Goal: Communication & Community: Ask a question

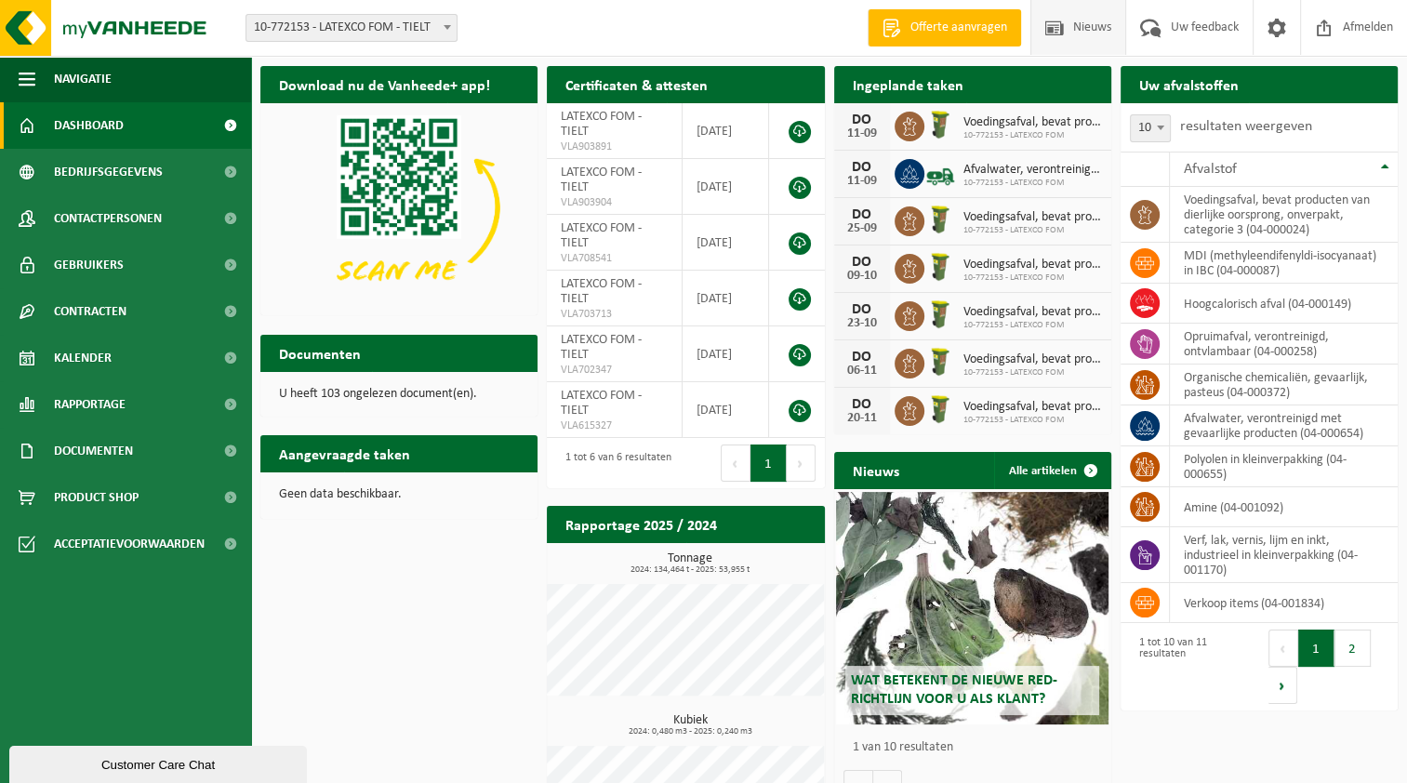
click at [1102, 28] on span "Nieuws" at bounding box center [1091, 27] width 47 height 55
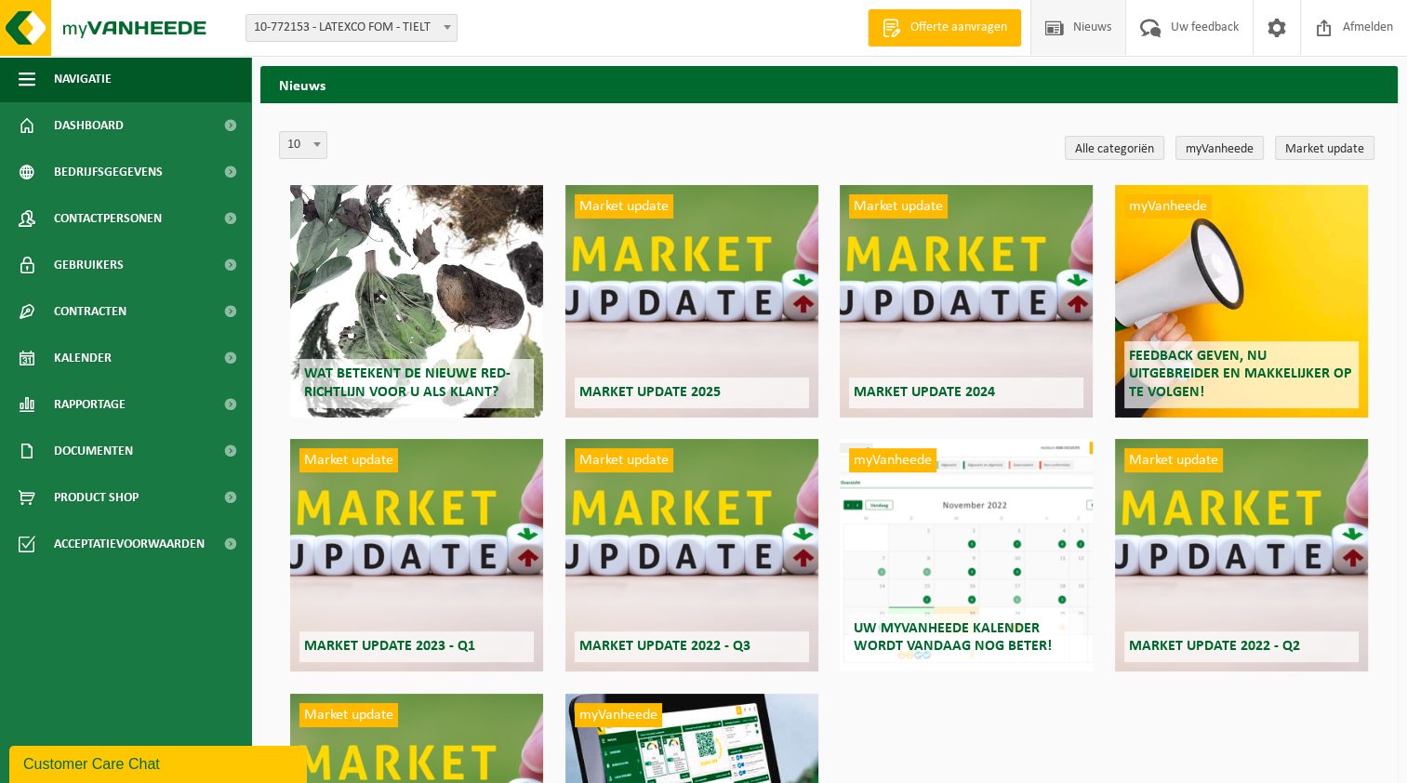
click at [220, 760] on div "Customer Care Chat" at bounding box center [158, 764] width 270 height 22
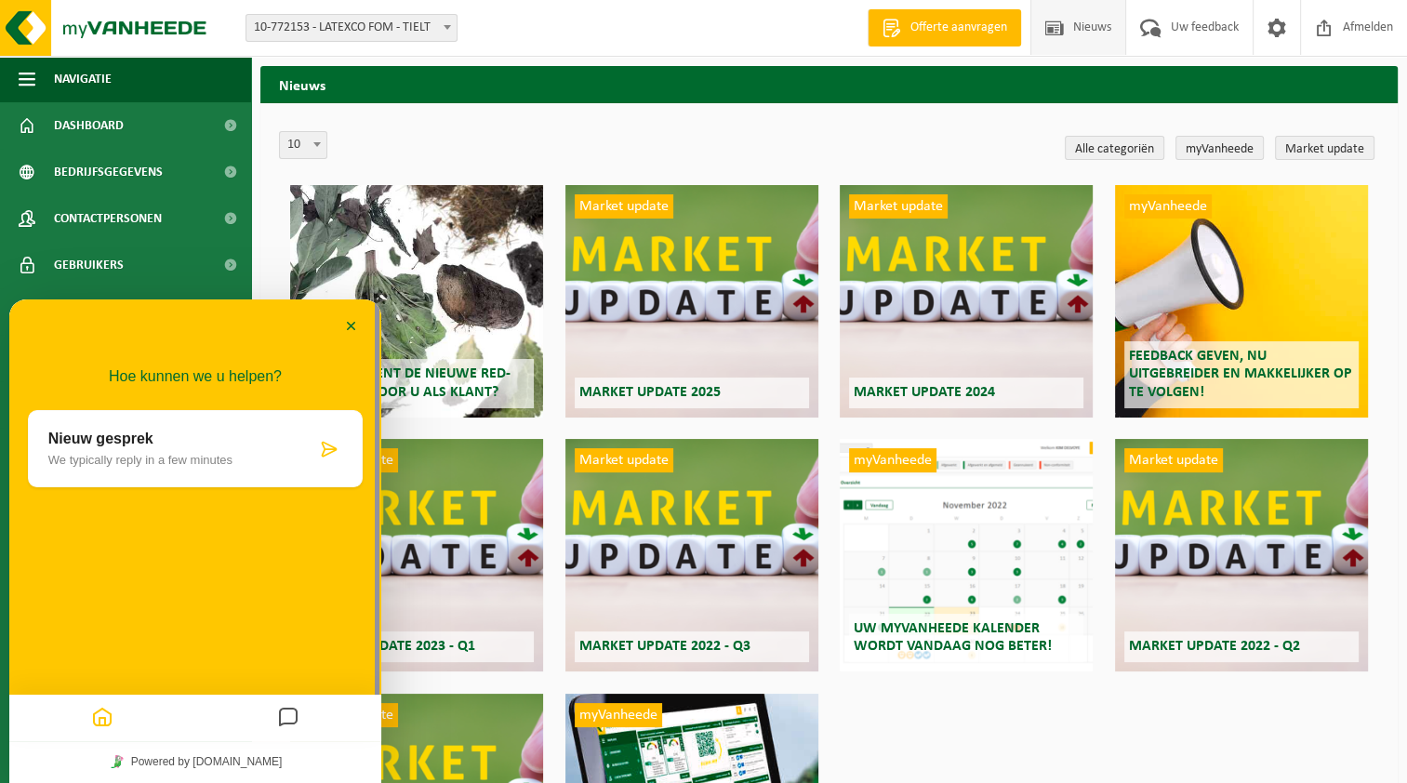
click at [432, 144] on div "10 20 50 100 10" at bounding box center [669, 147] width 781 height 33
click at [354, 328] on button "Minimaliseer" at bounding box center [352, 327] width 30 height 28
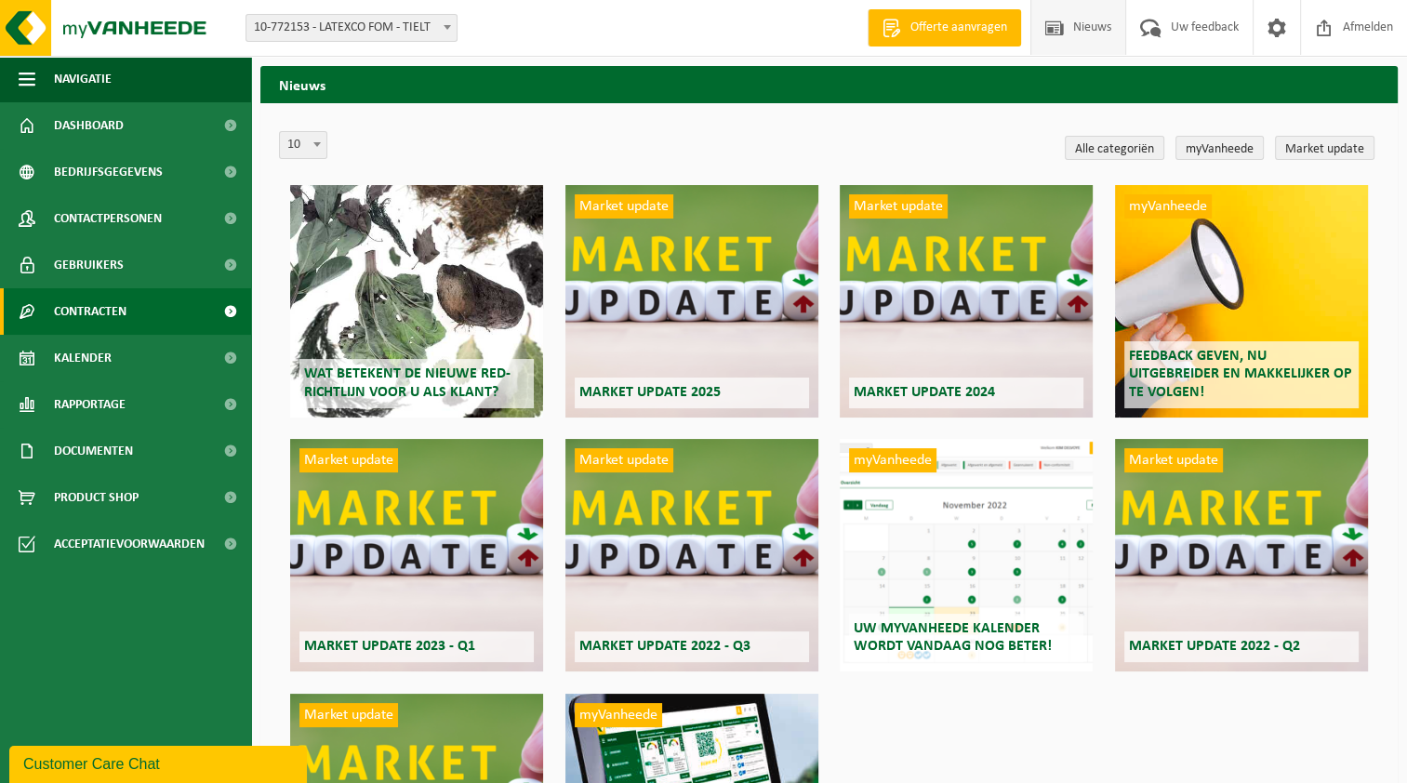
click at [227, 313] on span at bounding box center [230, 311] width 42 height 46
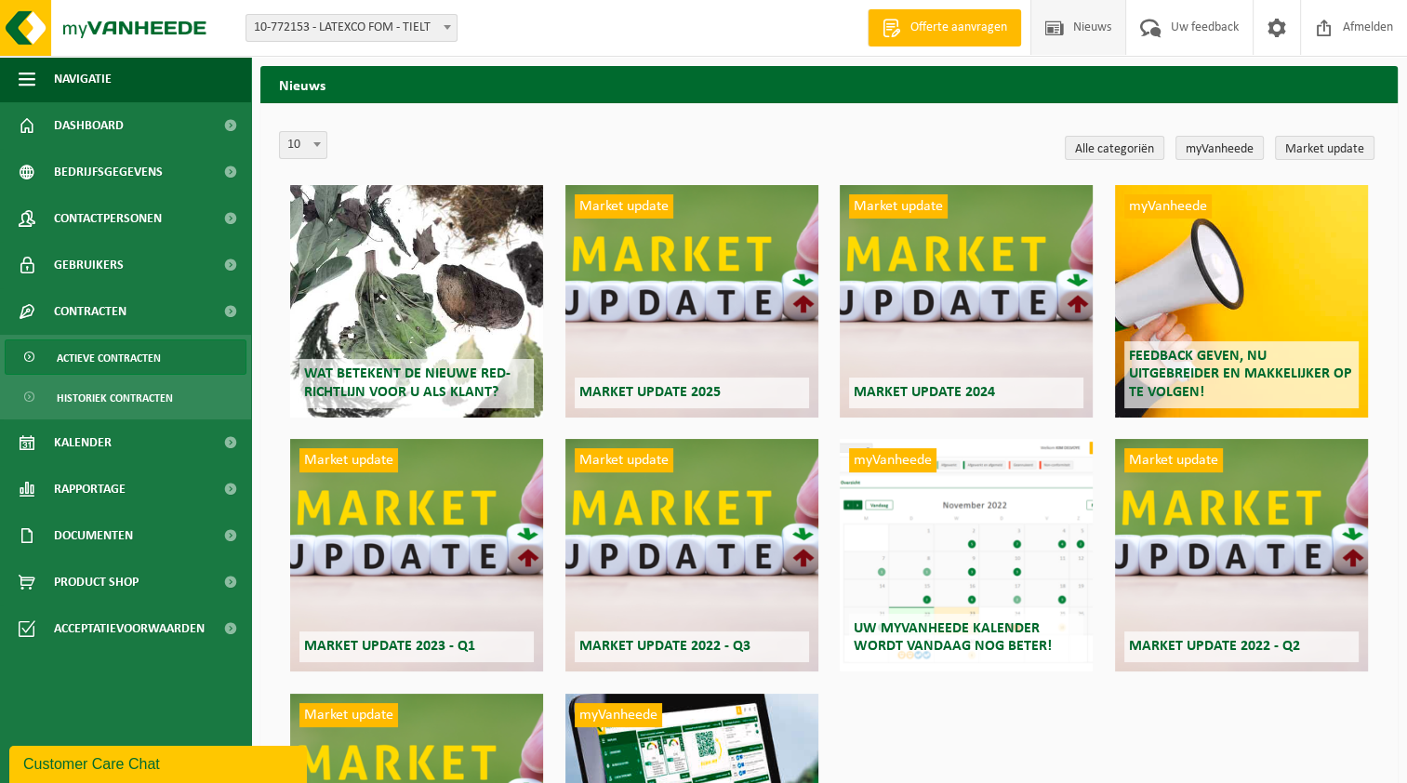
click at [177, 361] on link "Actieve contracten" at bounding box center [126, 356] width 242 height 35
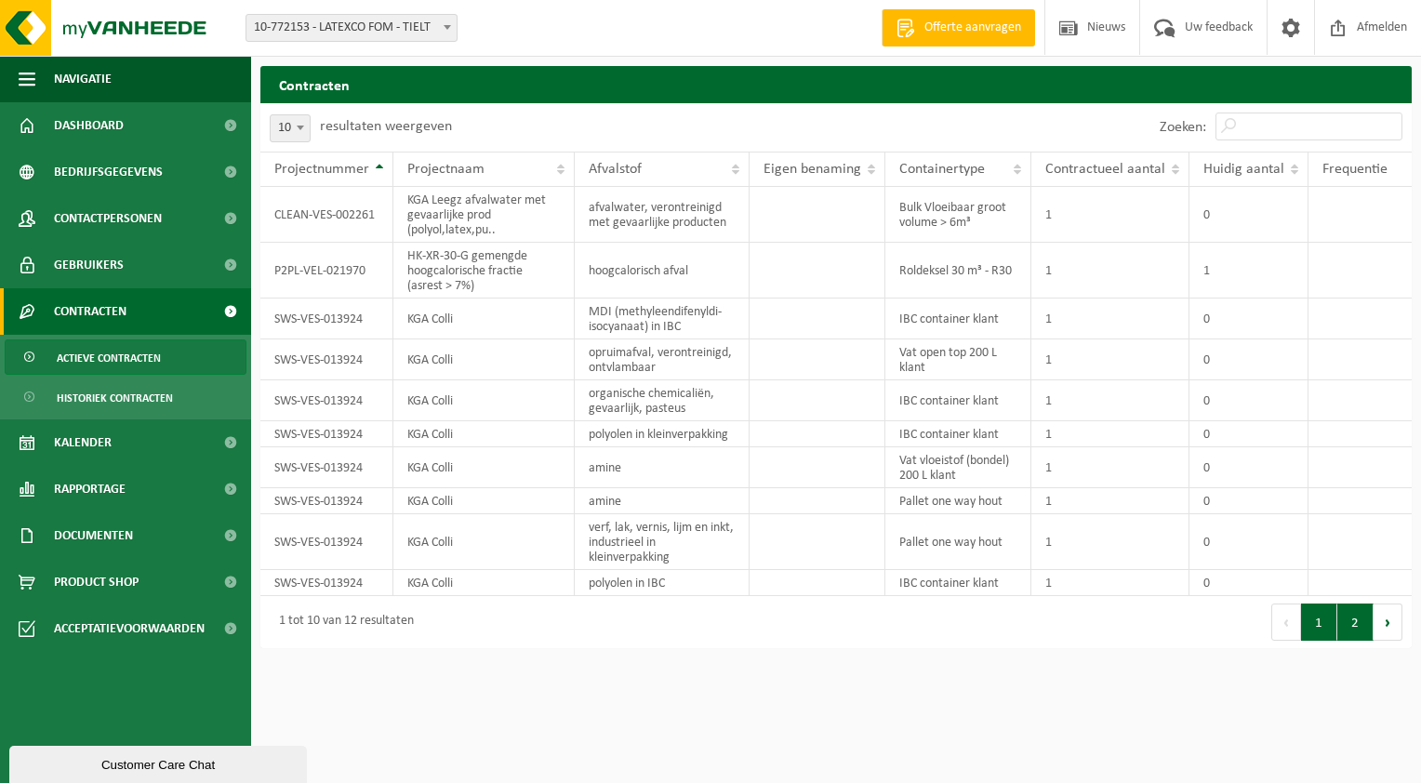
click at [1358, 622] on button "2" at bounding box center [1355, 621] width 36 height 37
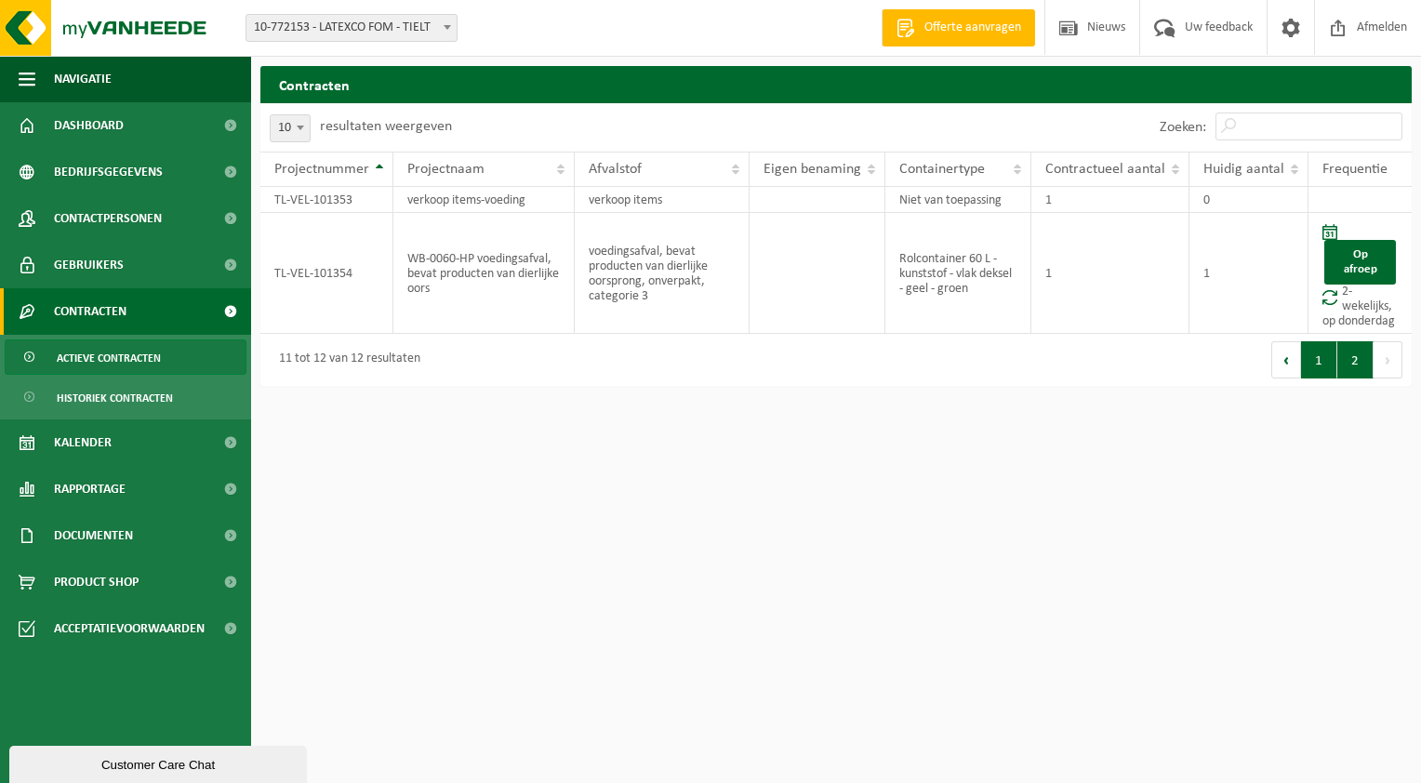
click at [1313, 372] on button "1" at bounding box center [1319, 359] width 36 height 37
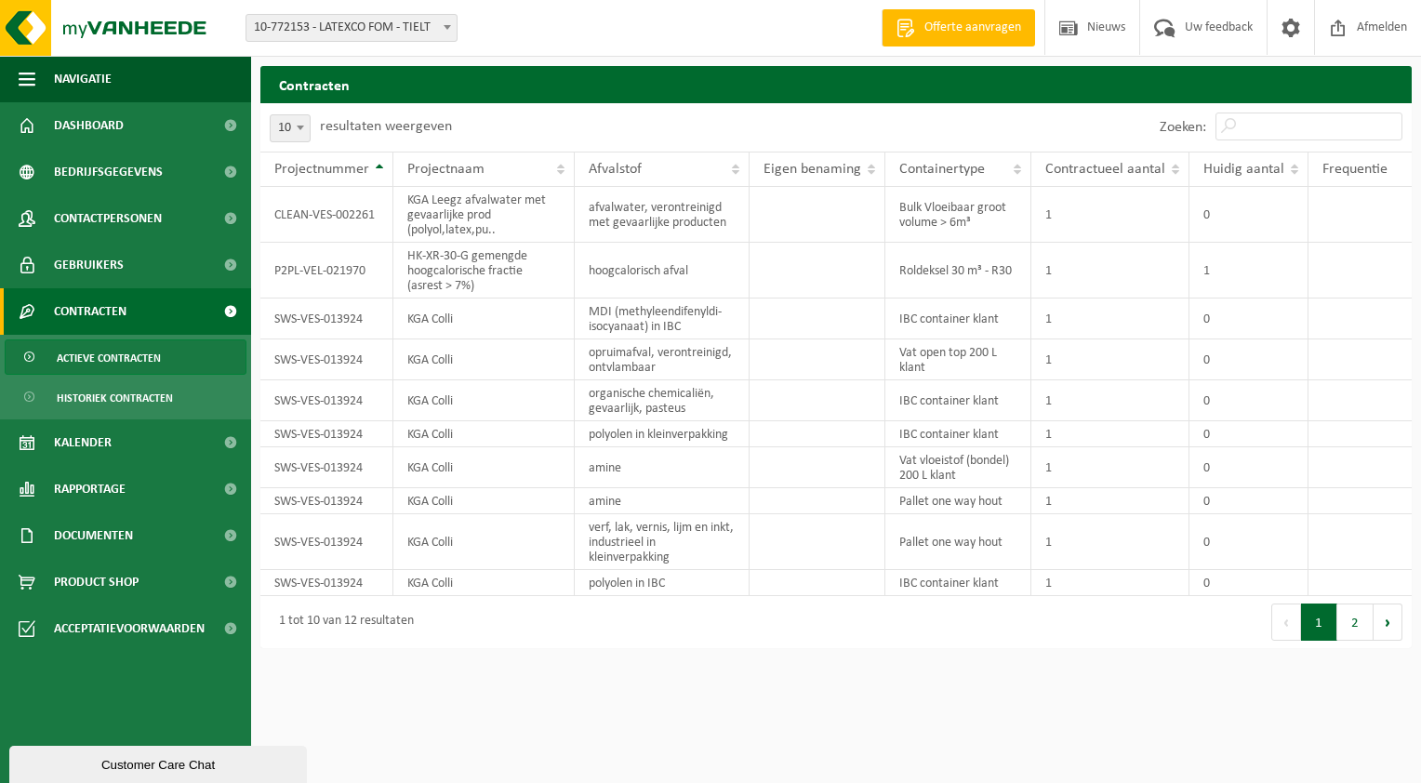
click at [192, 768] on div "Customer Care Chat" at bounding box center [158, 765] width 270 height 14
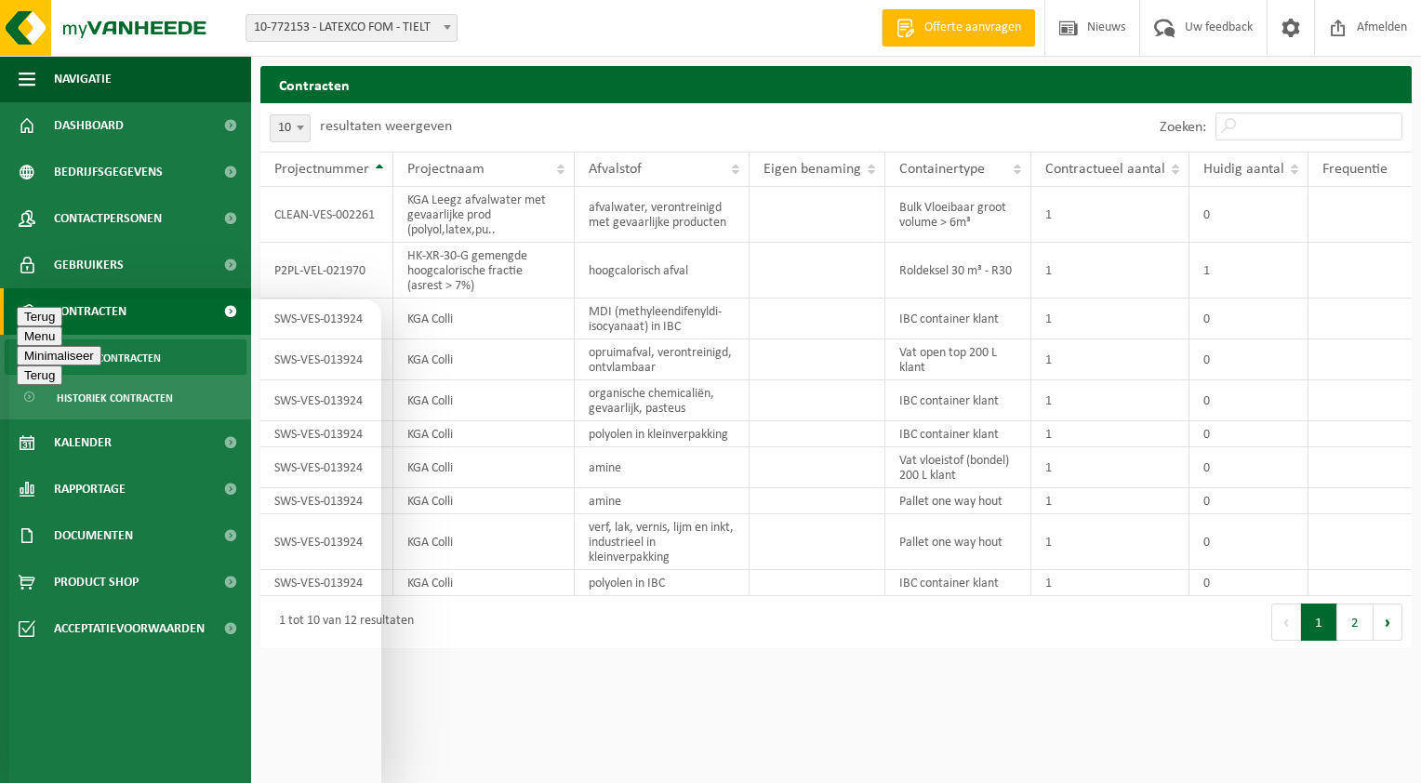
drag, startPoint x: 269, startPoint y: 761, endPoint x: 233, endPoint y: 748, distance: 38.0
drag, startPoint x: 262, startPoint y: 762, endPoint x: 167, endPoint y: 748, distance: 96.0
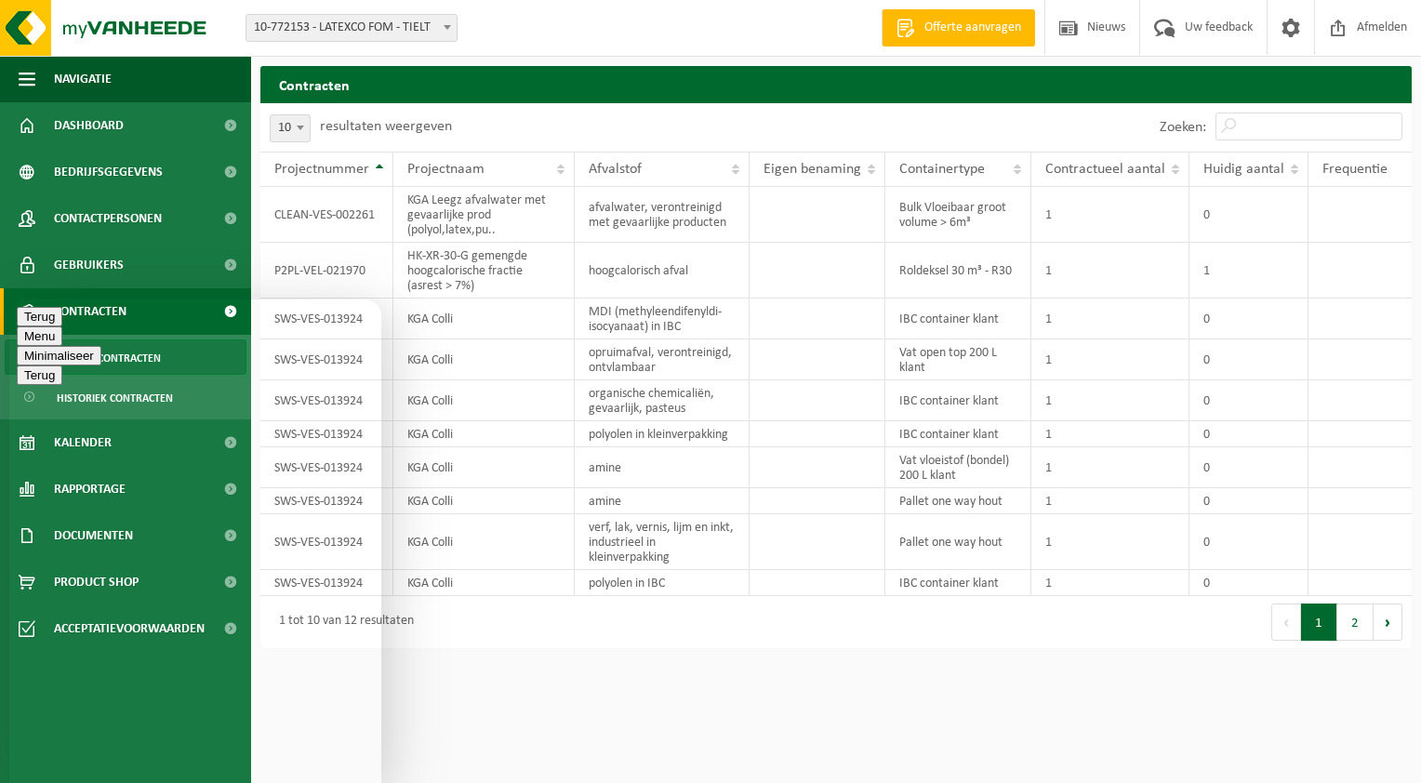
type textarea "Hey, we zouden dringend de R30 rolcontainer hoogcalorische fractie willen laten…"
click at [517, 74] on h2 "Contracten" at bounding box center [835, 84] width 1151 height 36
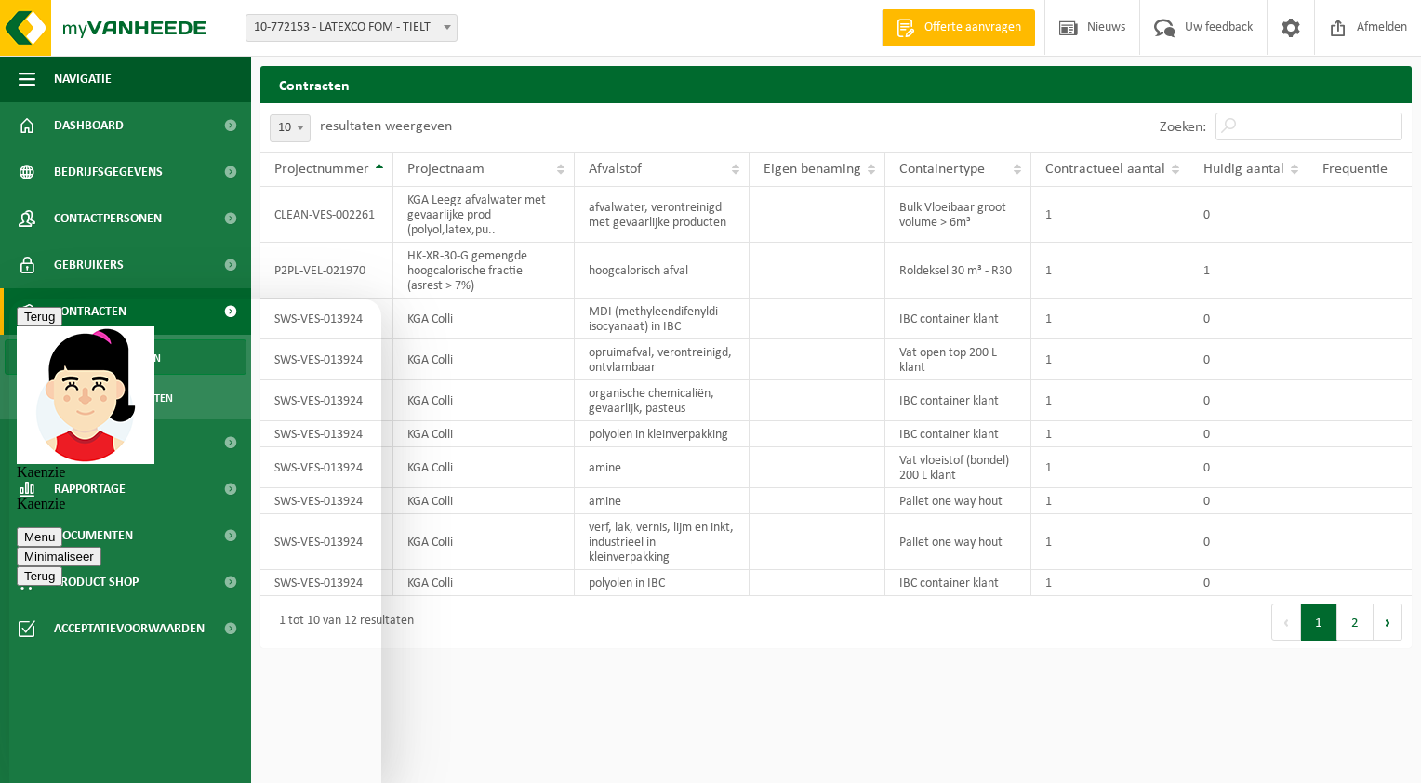
scroll to position [104, 0]
type textarea "T"
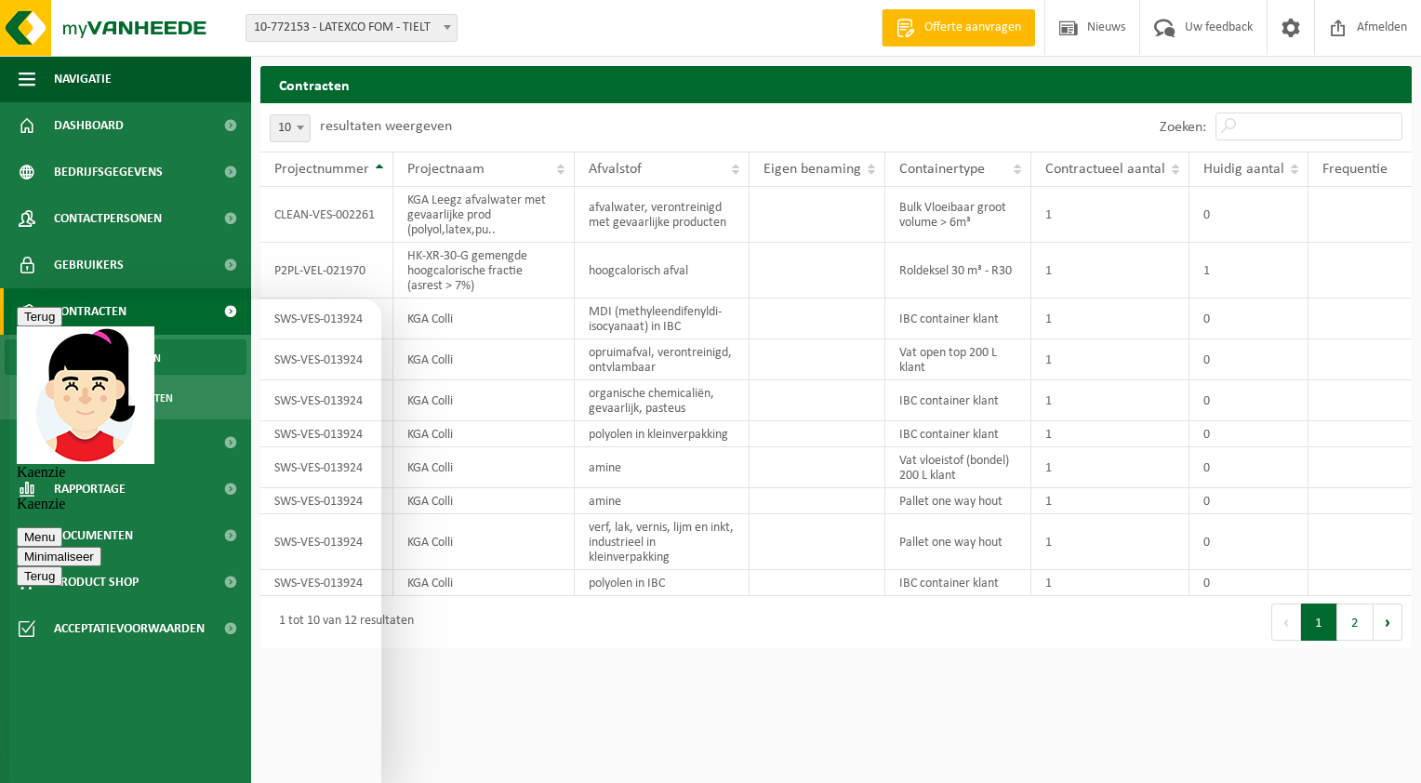
drag, startPoint x: 269, startPoint y: 748, endPoint x: 134, endPoint y: 748, distance: 134.8
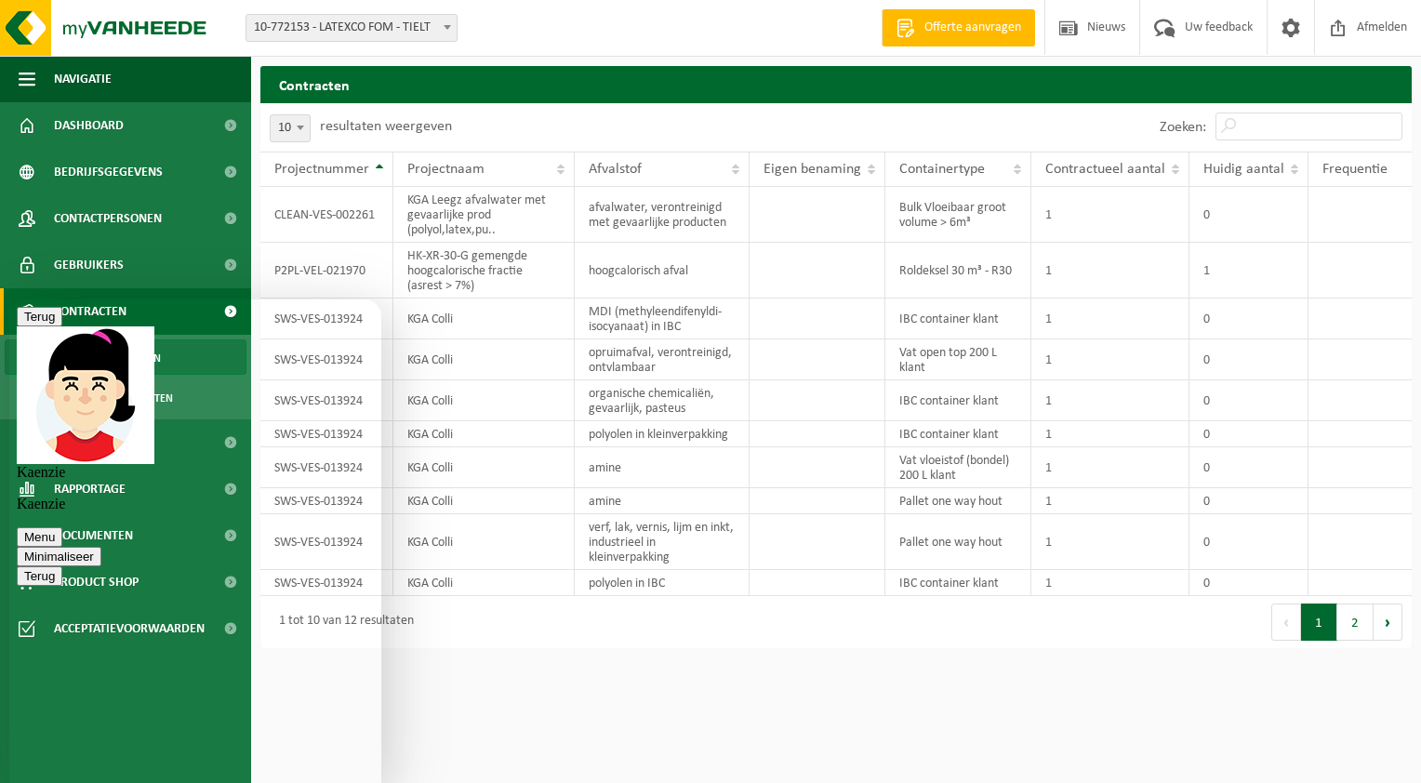
drag, startPoint x: 269, startPoint y: 749, endPoint x: 131, endPoint y: 749, distance: 137.6
drag, startPoint x: 235, startPoint y: 762, endPoint x: 96, endPoint y: 746, distance: 140.5
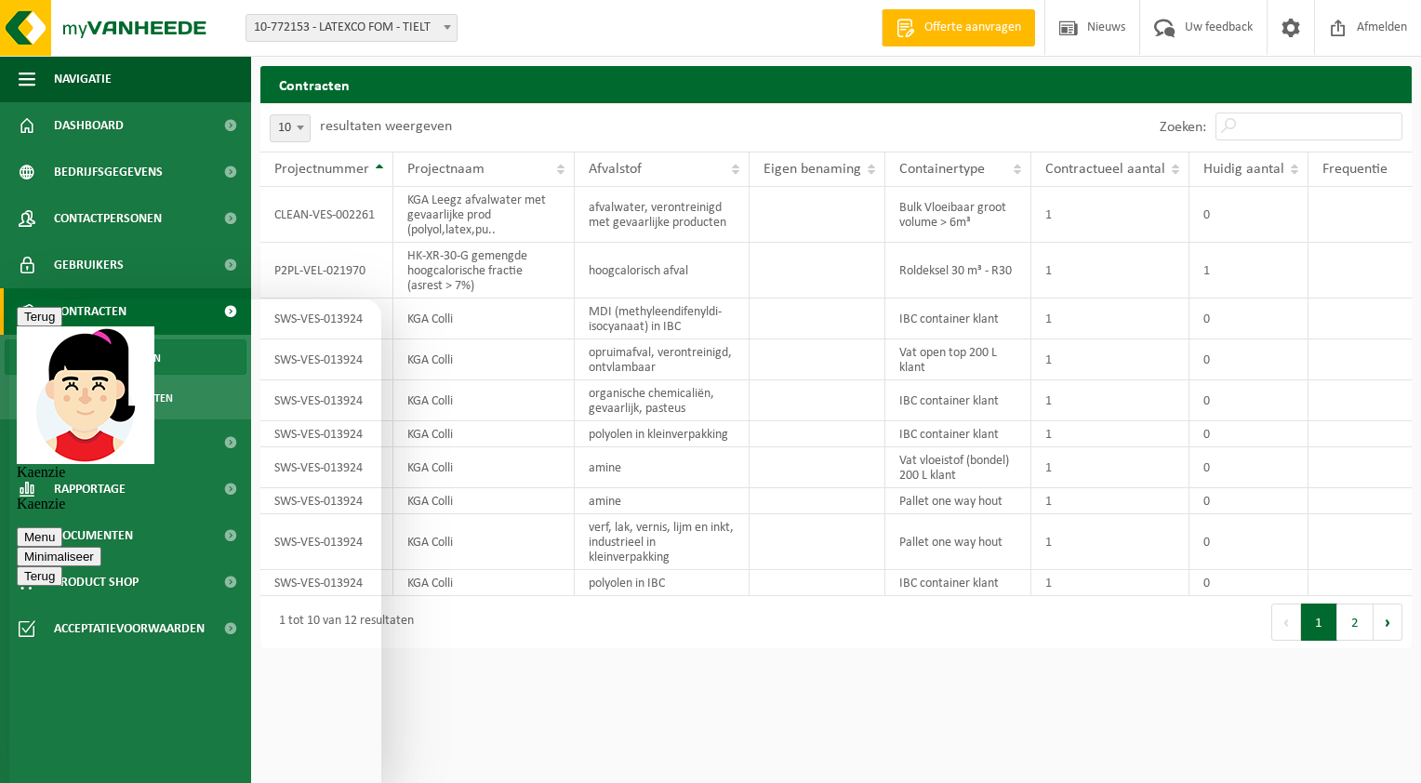
scroll to position [285, 0]
type textarea "Container moet helemaal weg. Het is waarschijnlijk dat we die locatie niet meer…"
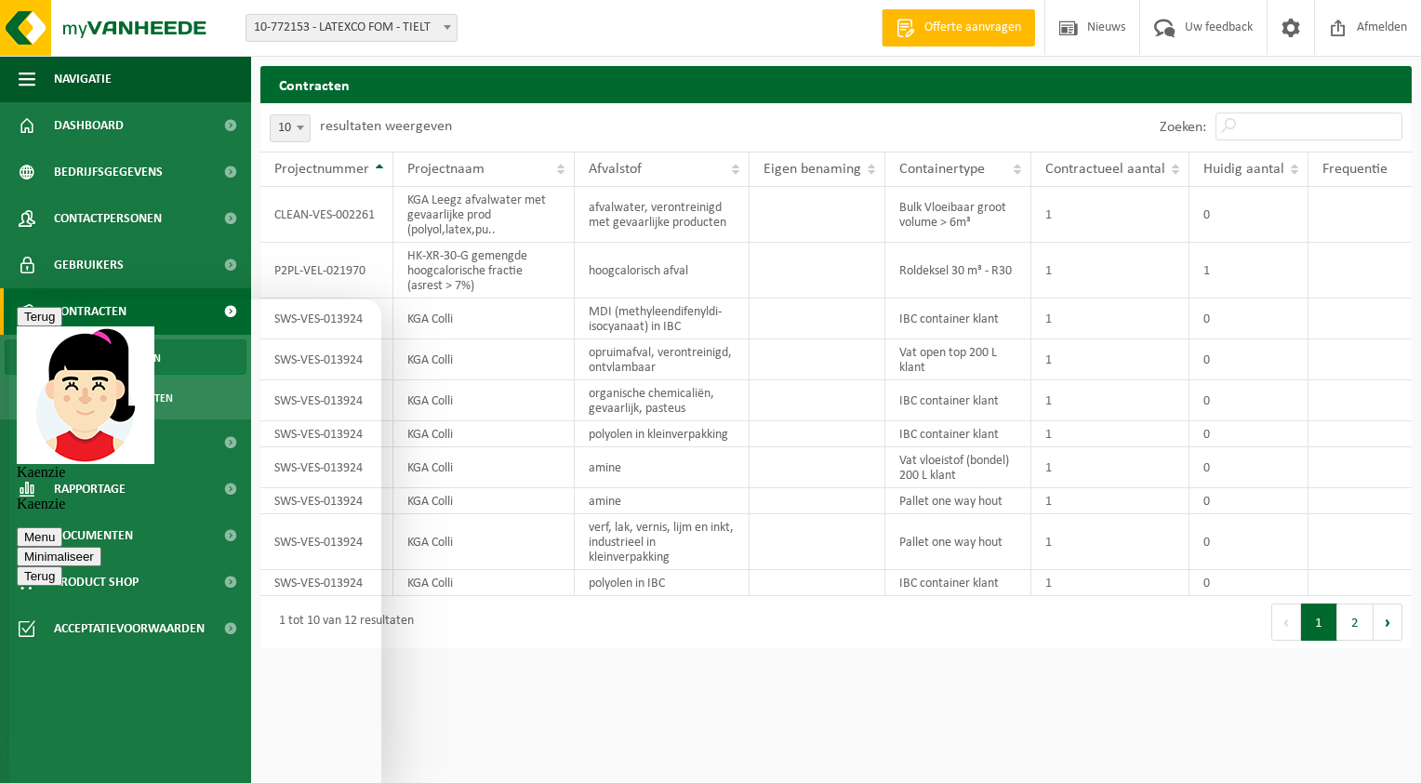
type textarea "G"
type textarea "Container voor gelijkaardig materiaal, hoogcalorische fractie uiteraard"
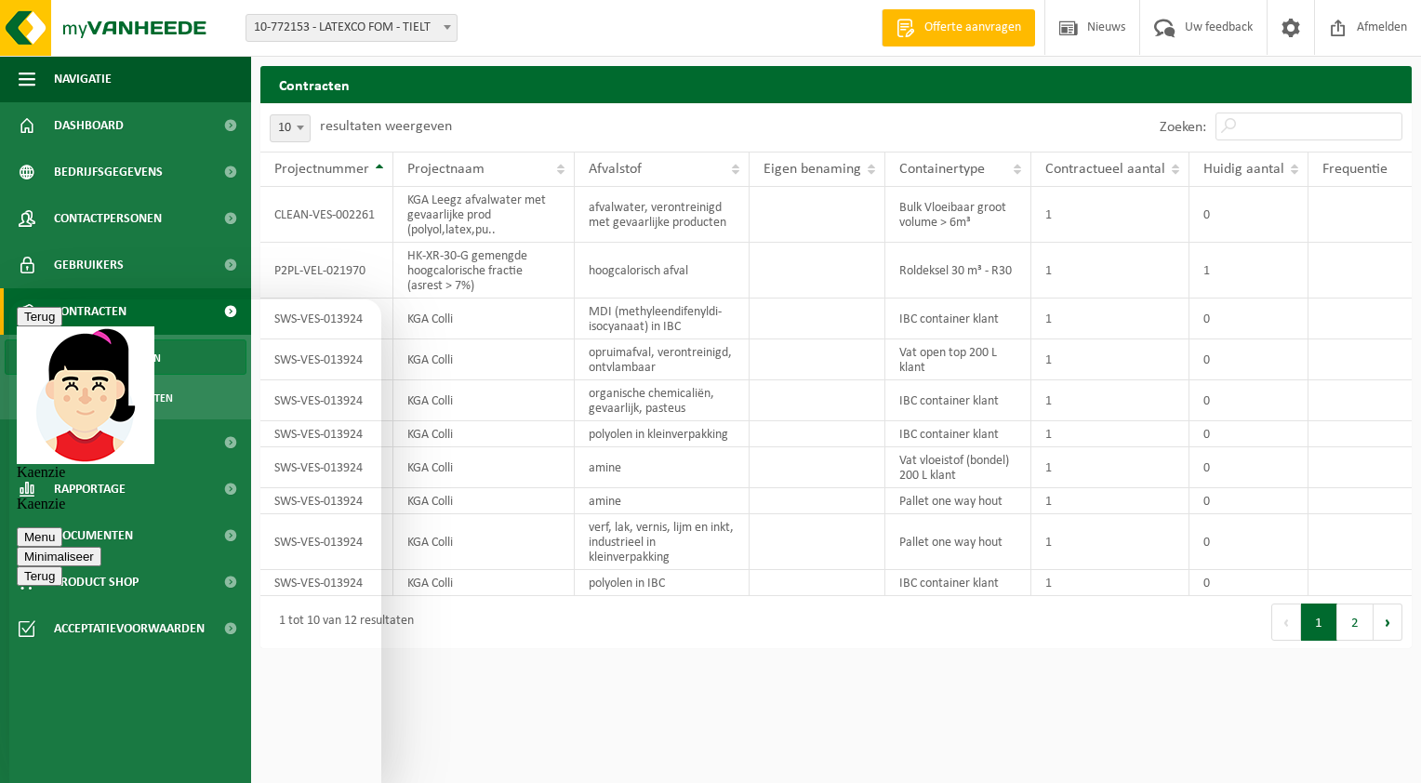
type textarea "Super, thx"
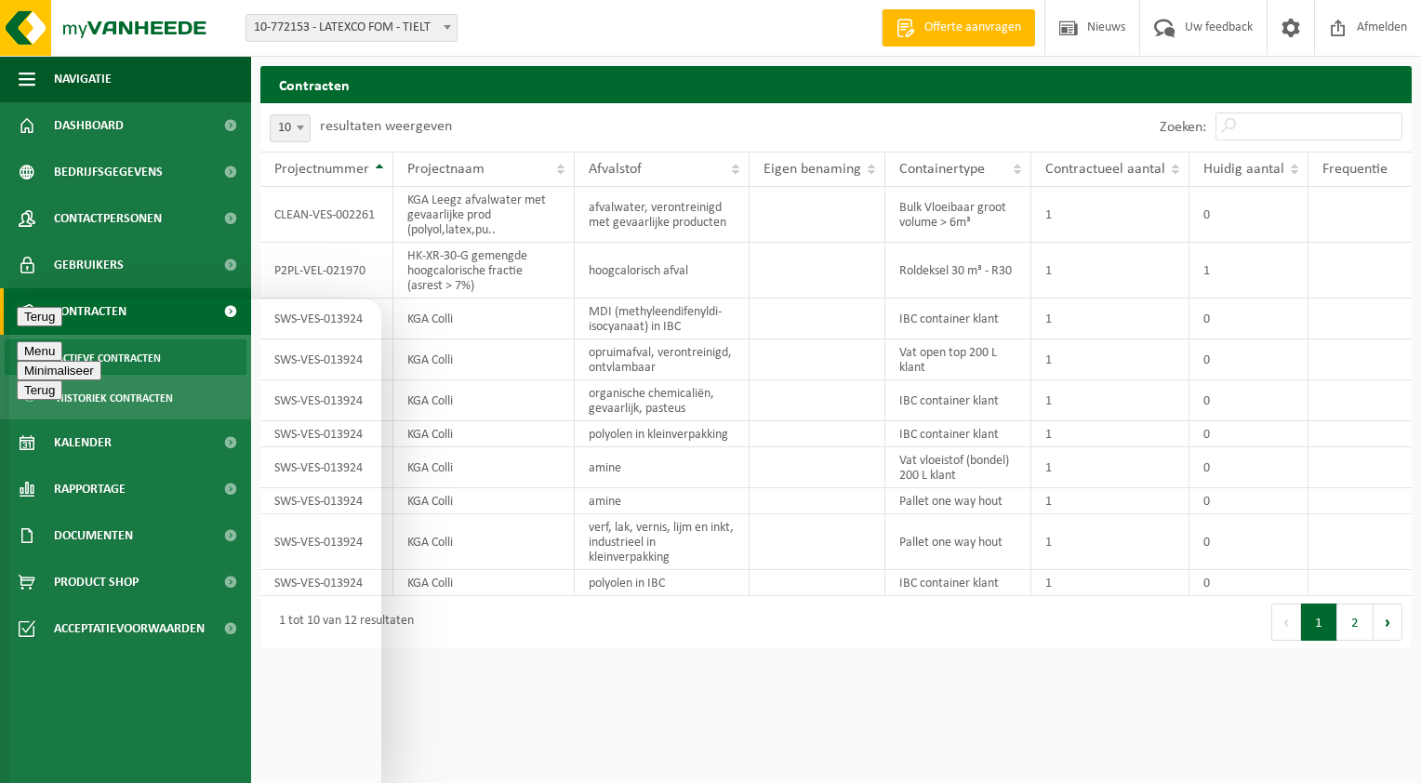
drag, startPoint x: 355, startPoint y: 324, endPoint x: 373, endPoint y: 317, distance: 18.8
click at [101, 361] on button "Minimaliseer" at bounding box center [59, 371] width 85 height 20
